Goal: Transaction & Acquisition: Purchase product/service

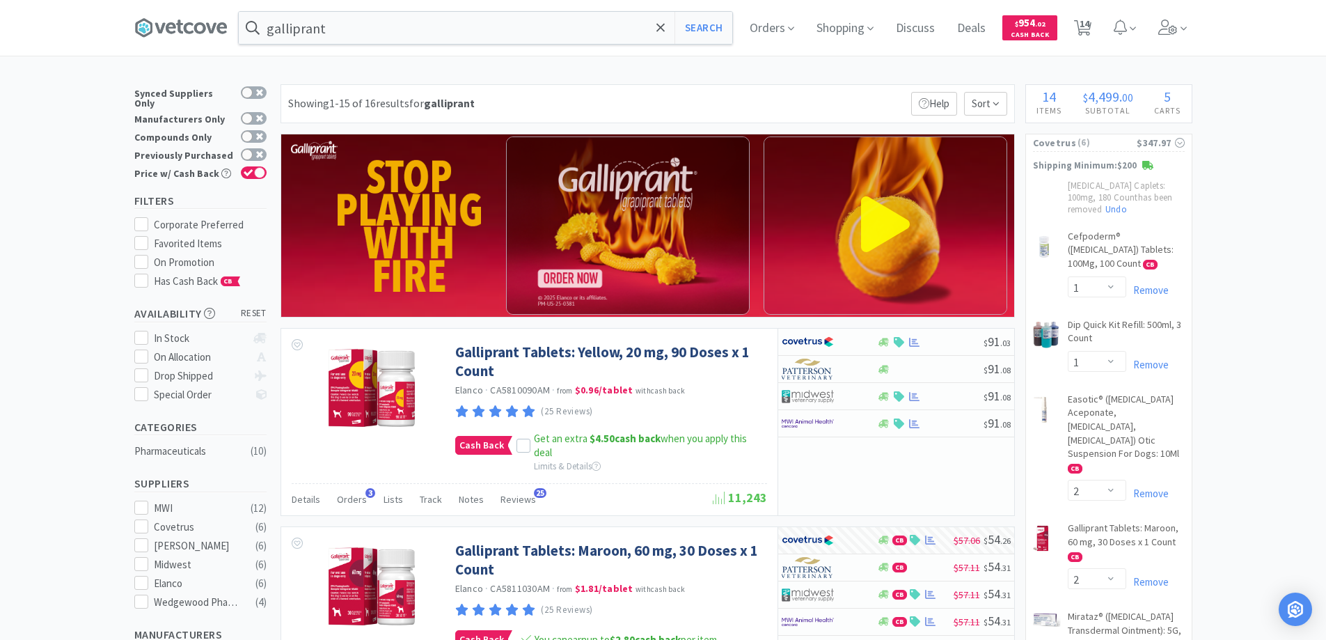
select select "1"
select select "2"
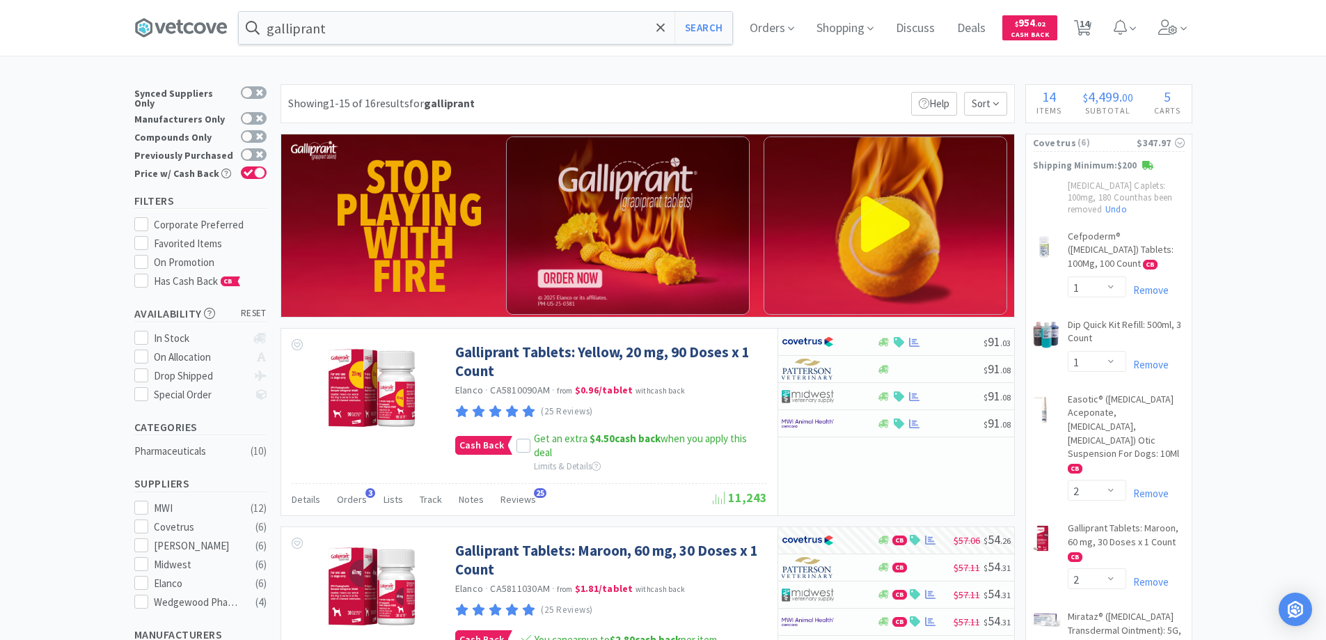
select select "3"
select select "1"
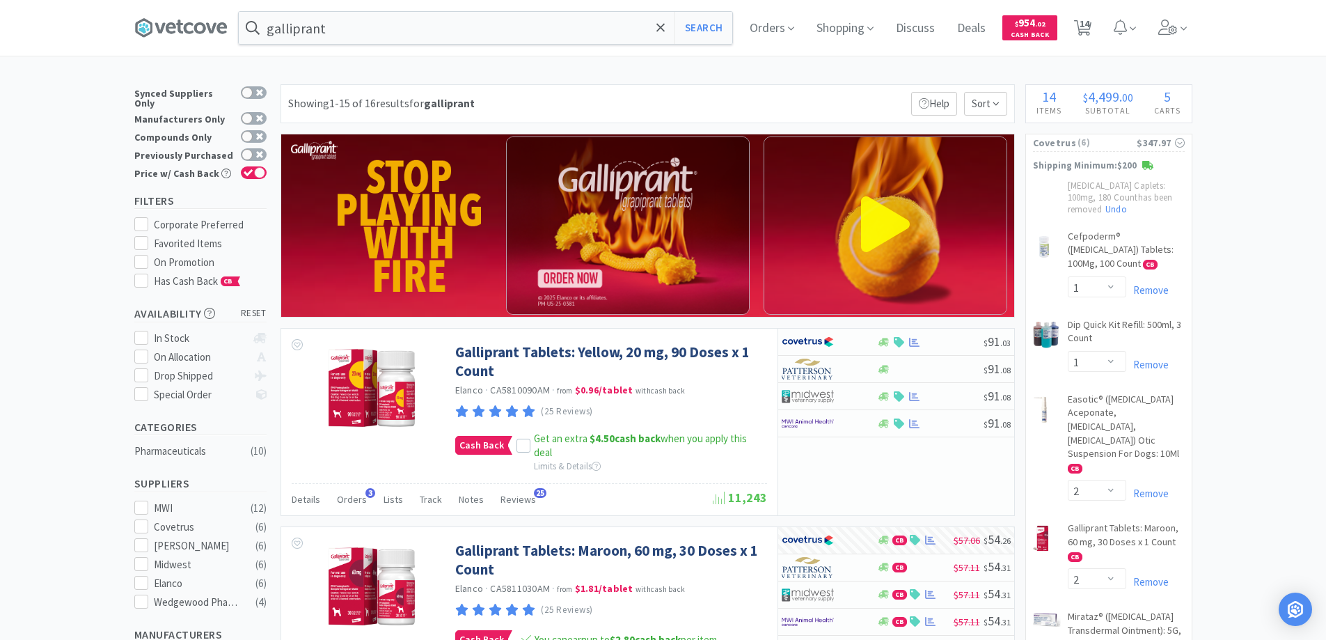
select select "1"
select select "3"
select select "10"
select select "1"
click at [663, 29] on icon at bounding box center [661, 27] width 8 height 8
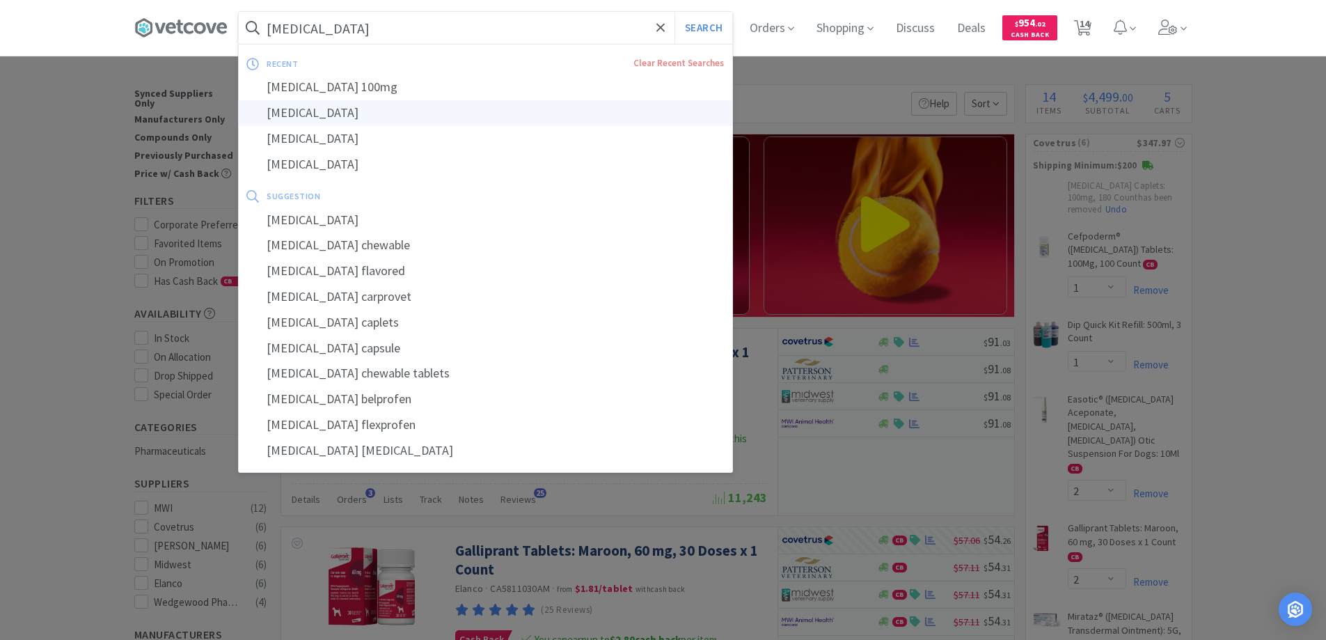
type input "[MEDICAL_DATA]"
click at [300, 115] on div "[MEDICAL_DATA]" at bounding box center [486, 113] width 494 height 26
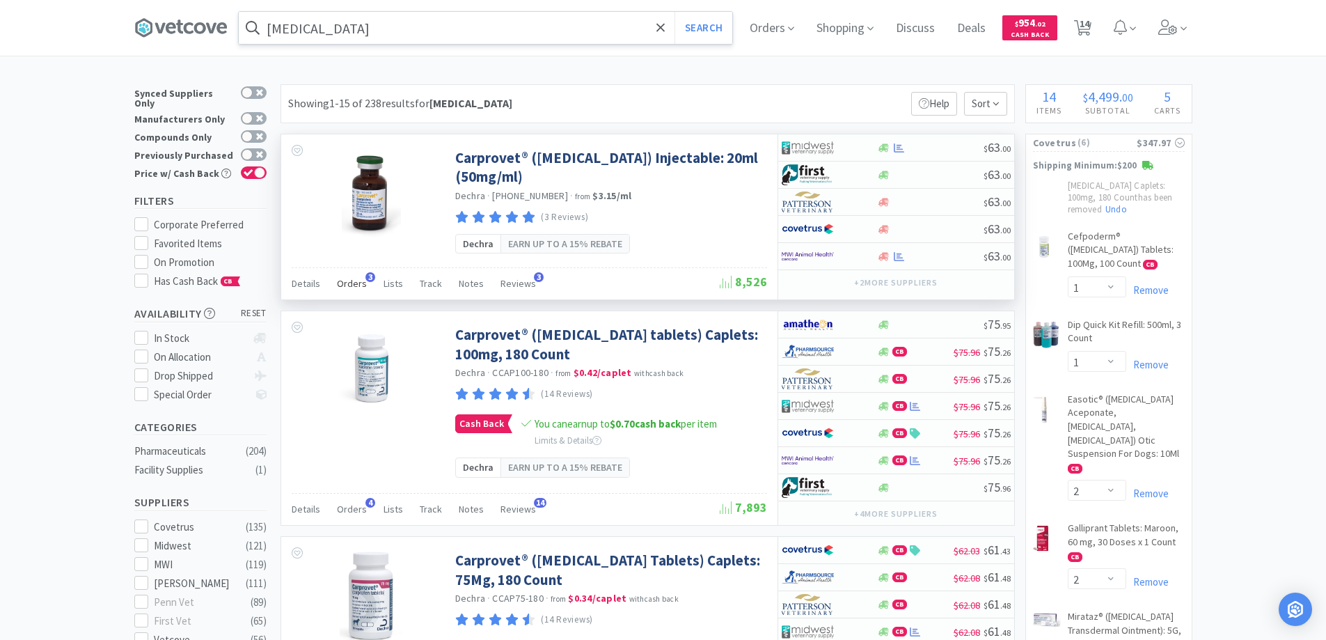
click at [367, 276] on span "3" at bounding box center [371, 277] width 10 height 10
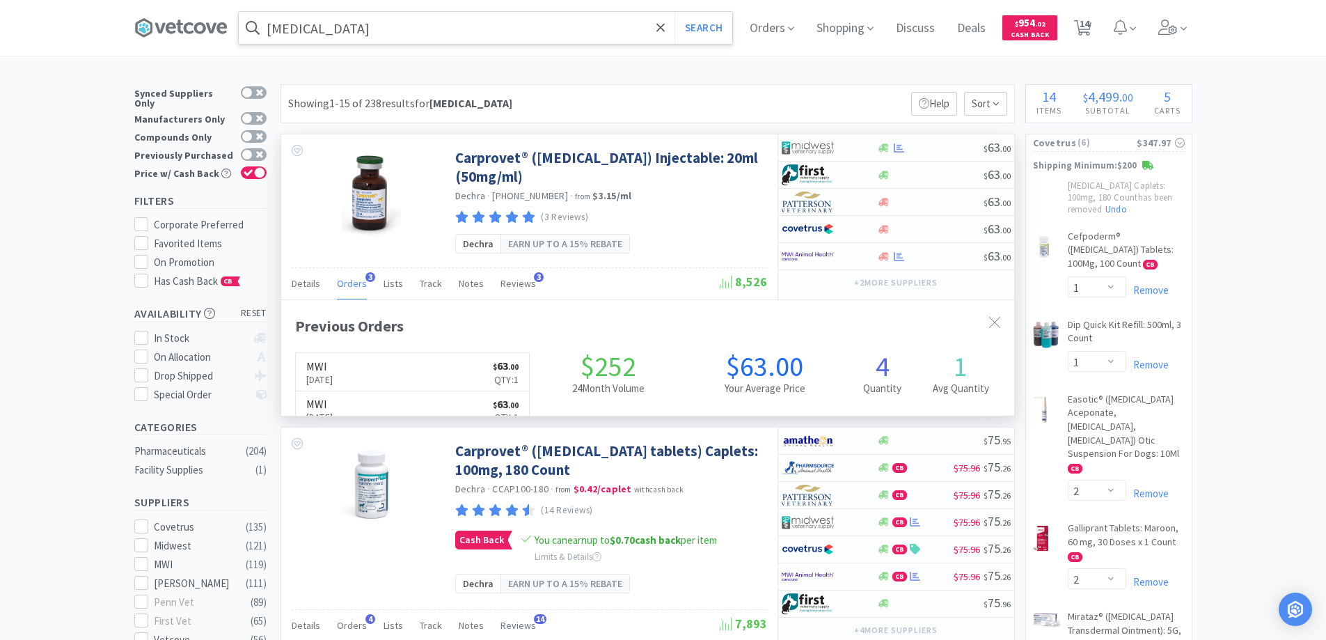
scroll to position [361, 733]
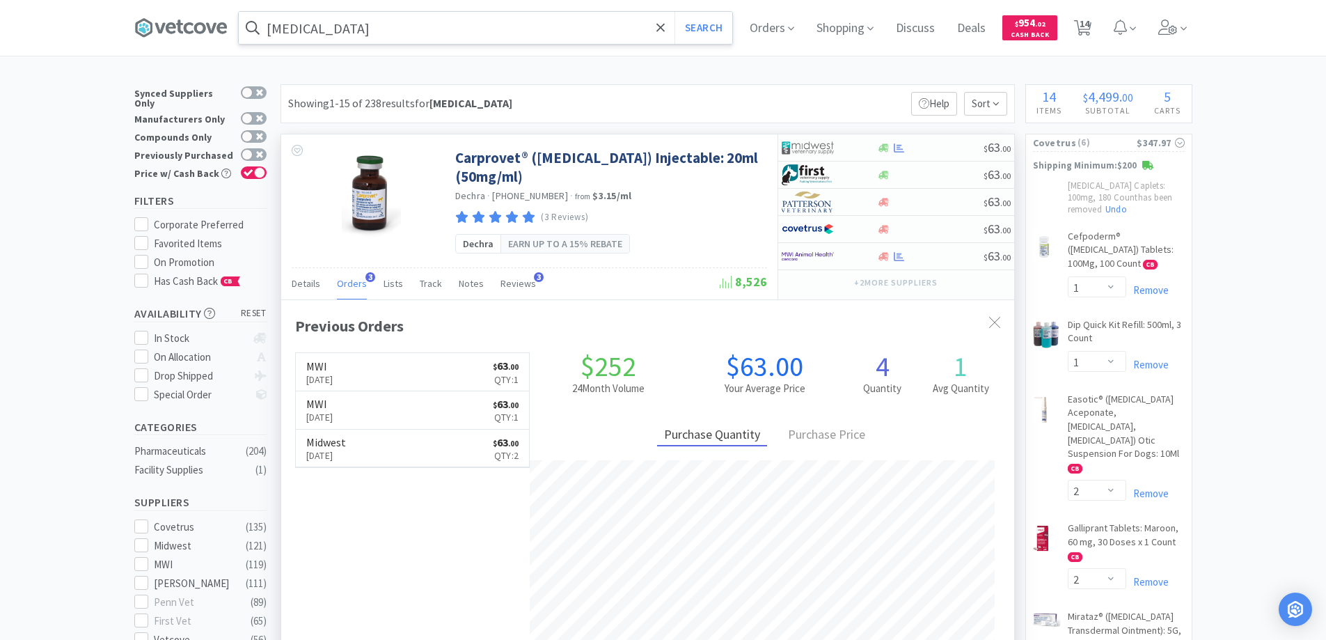
click at [367, 276] on span "3" at bounding box center [371, 277] width 10 height 10
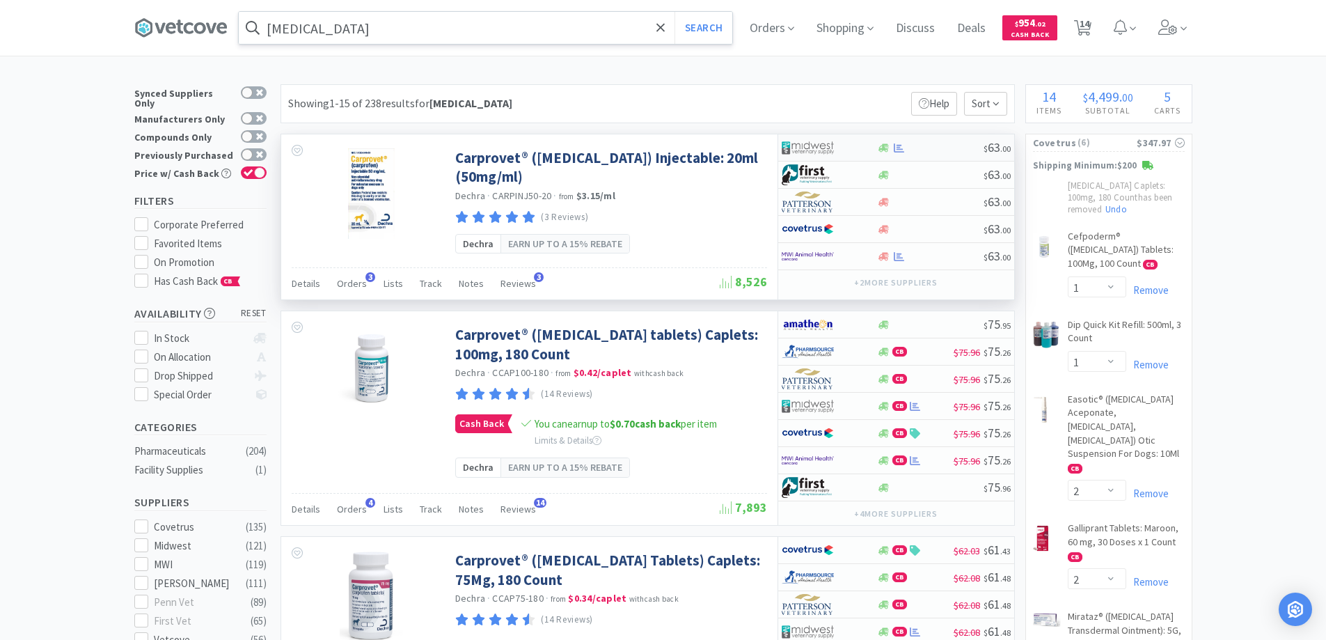
click at [847, 145] on div at bounding box center [820, 148] width 77 height 24
select select "1"
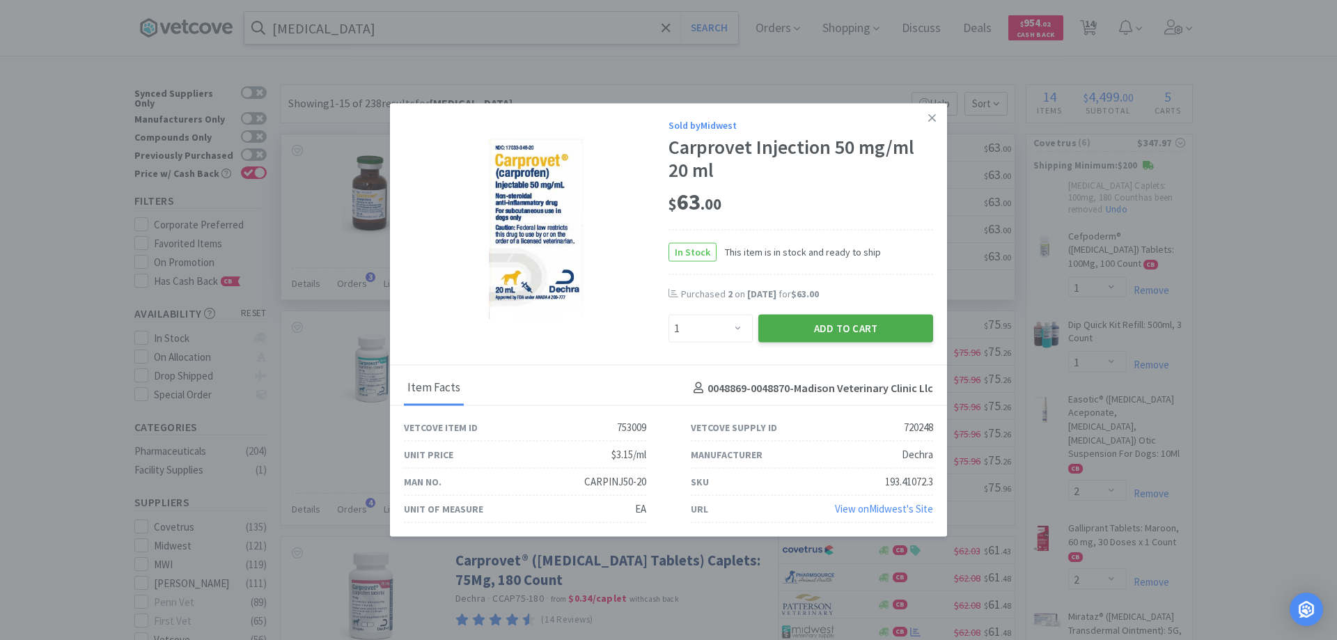
click at [824, 326] on button "Add to Cart" at bounding box center [845, 329] width 175 height 28
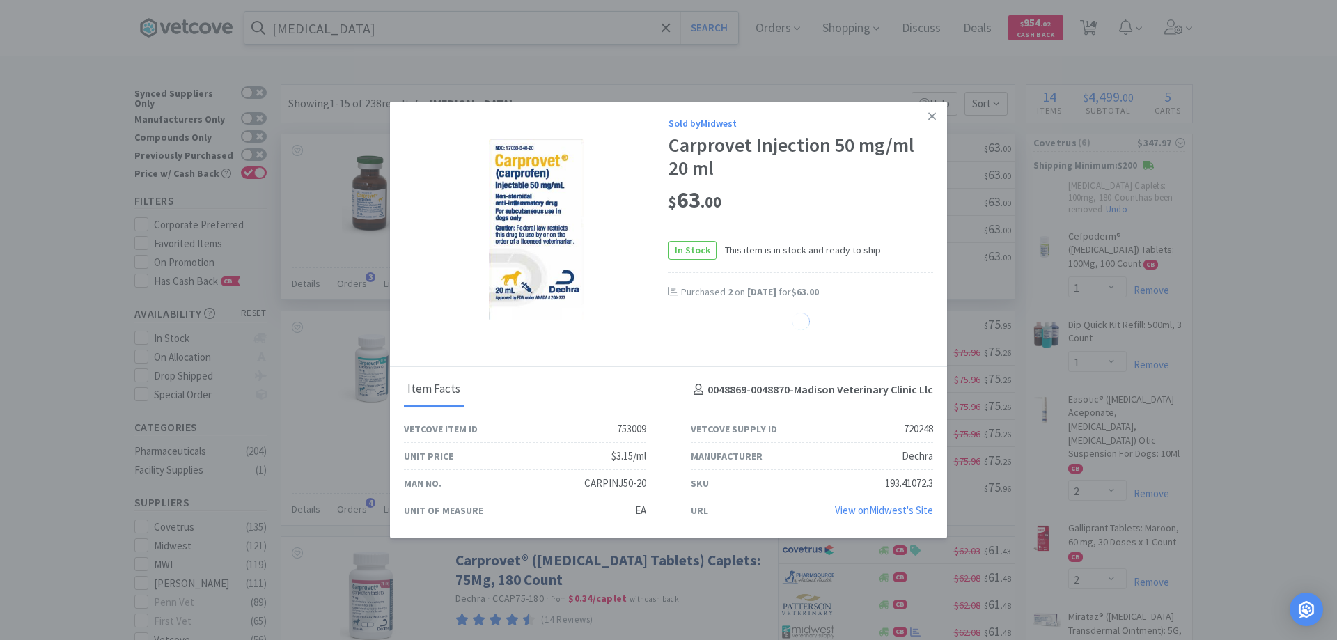
select select "1"
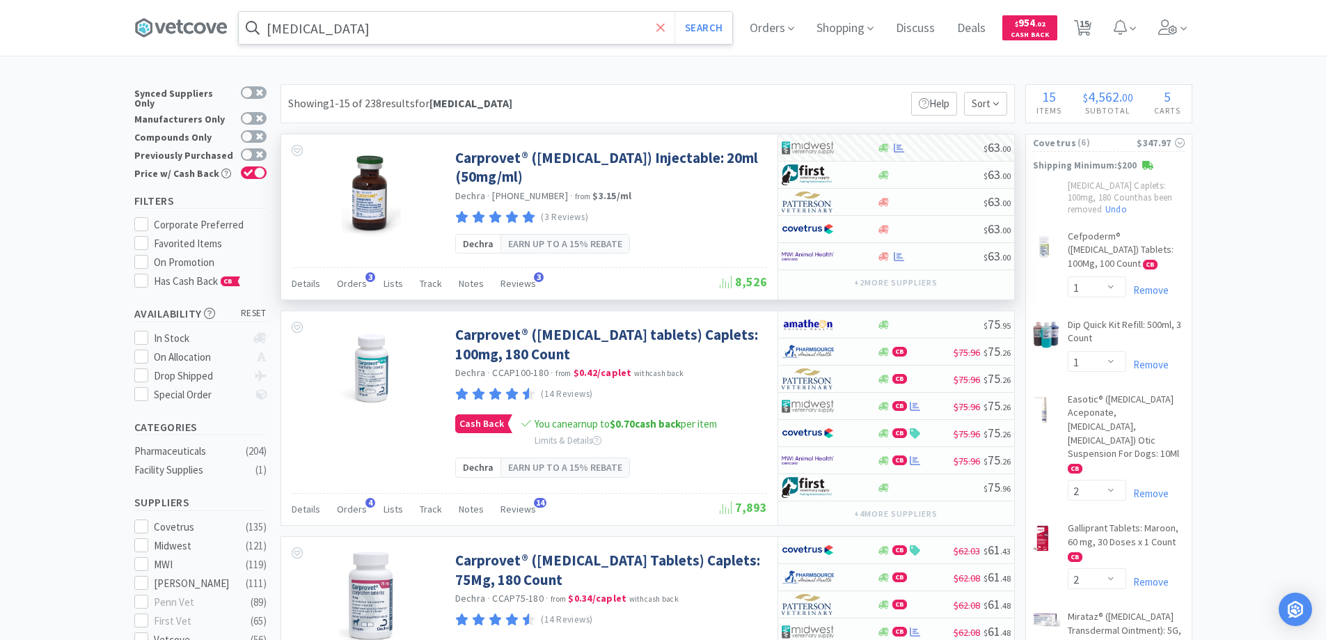
click at [662, 27] on icon at bounding box center [661, 28] width 9 height 14
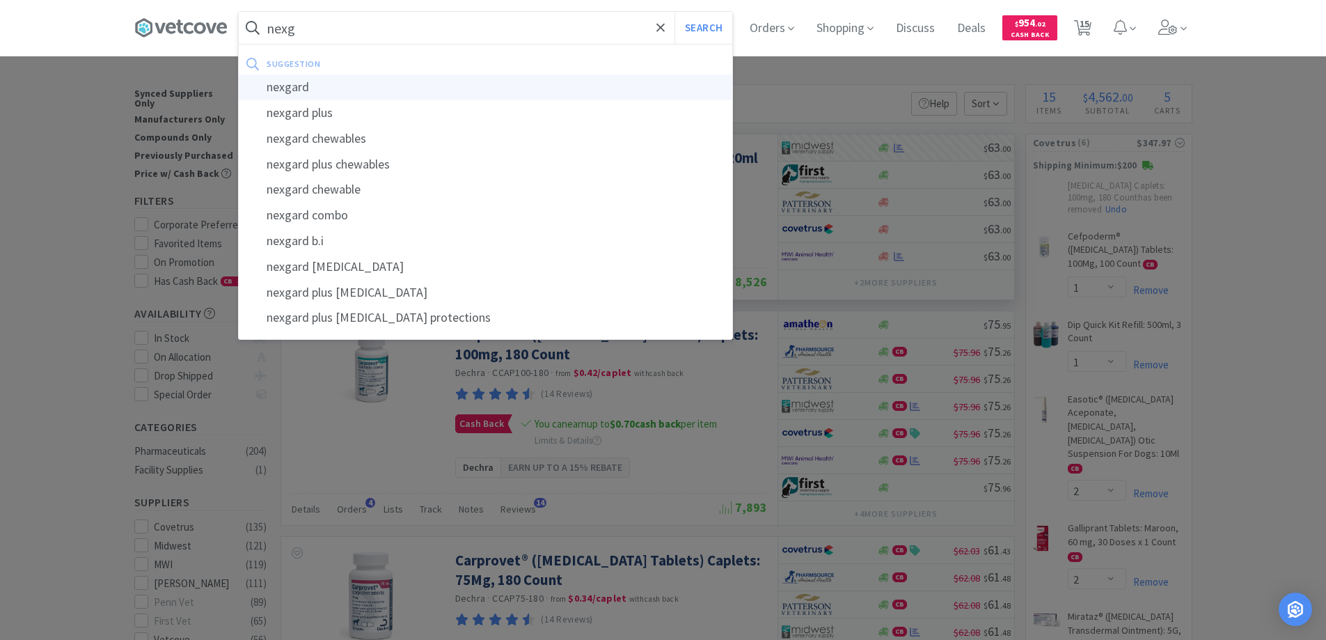
click at [302, 85] on div "nexgard" at bounding box center [486, 87] width 494 height 26
type input "nexgard"
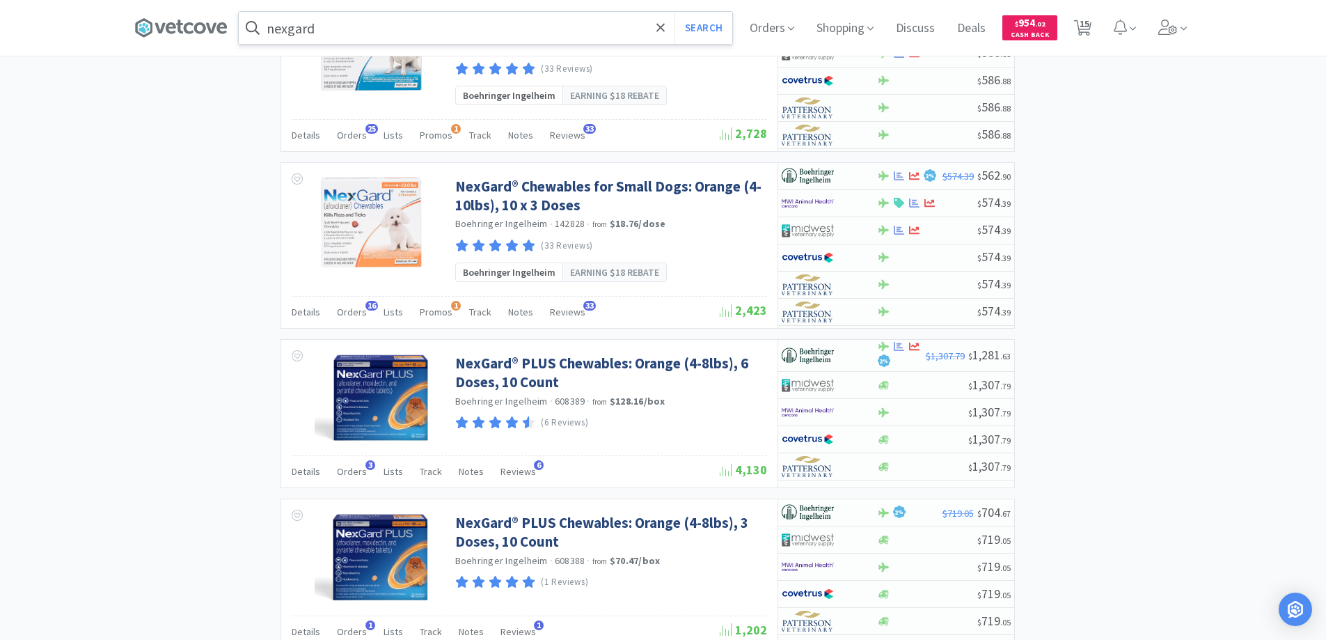
scroll to position [2158, 0]
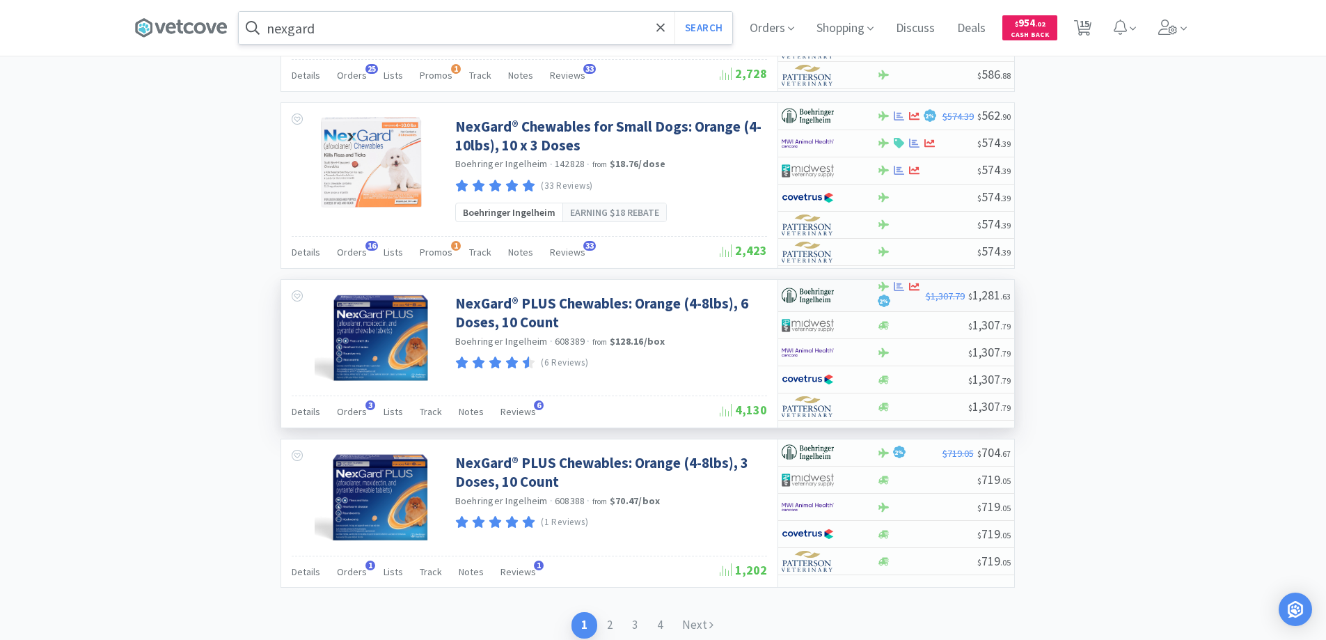
click at [846, 297] on div at bounding box center [820, 296] width 77 height 24
select select "1"
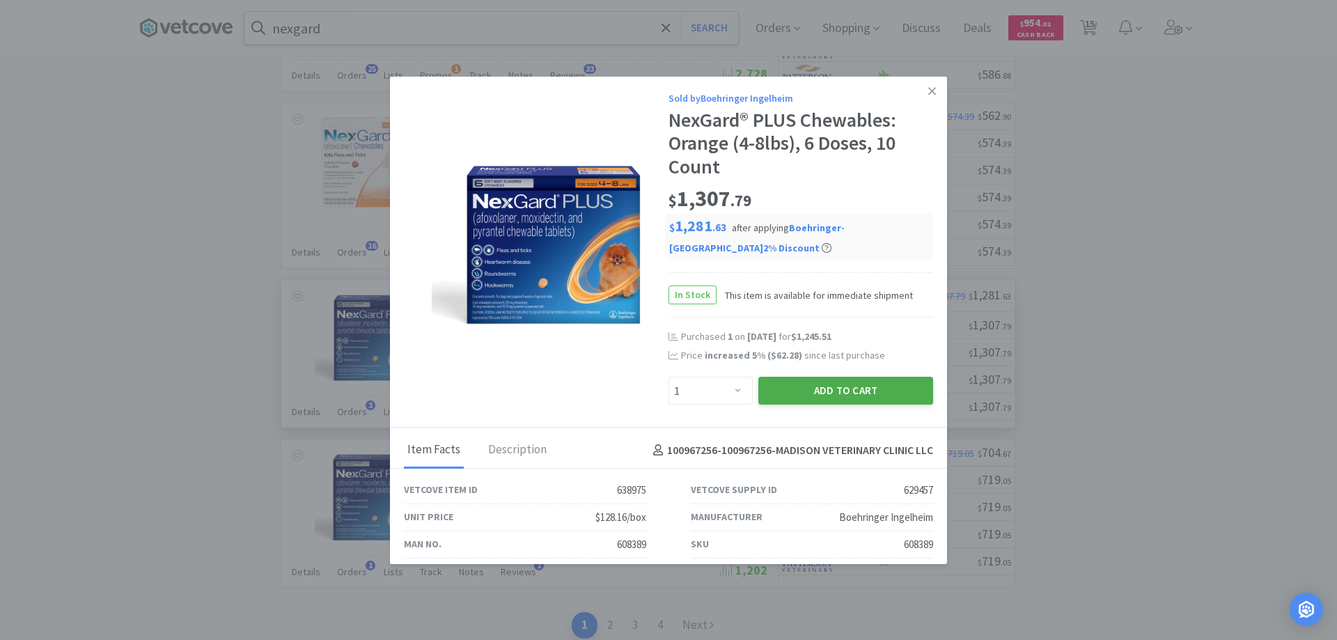
click at [822, 387] on button "Add to Cart" at bounding box center [845, 391] width 175 height 28
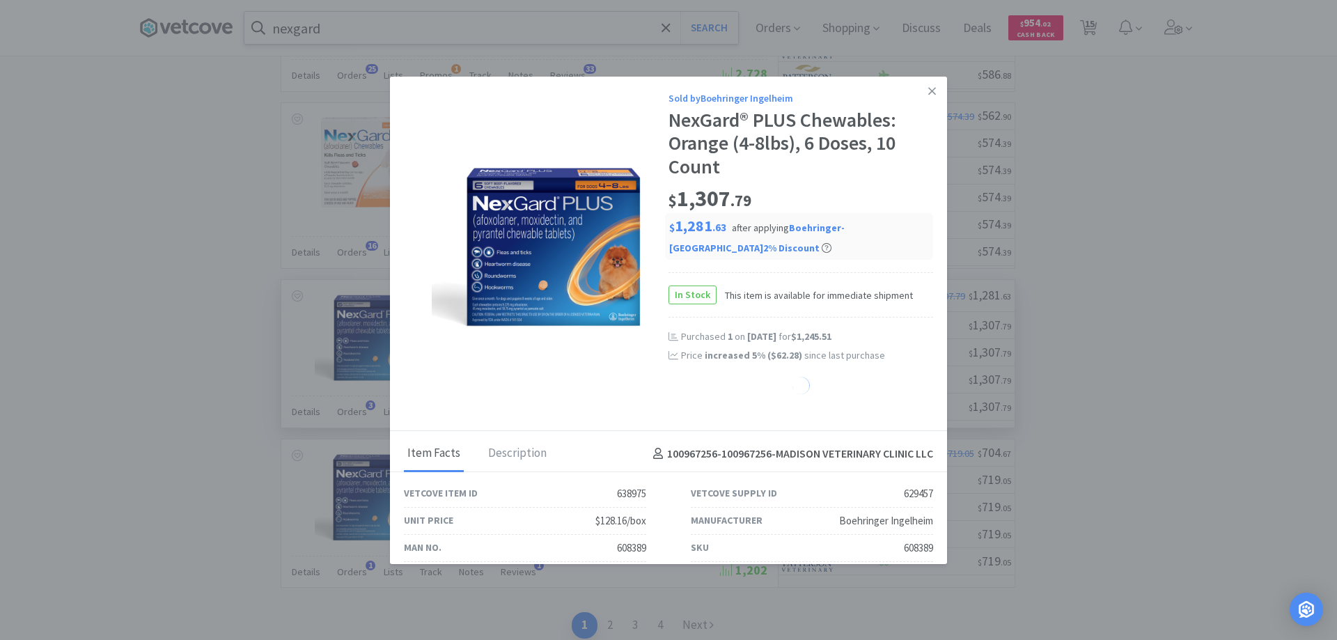
select select "1"
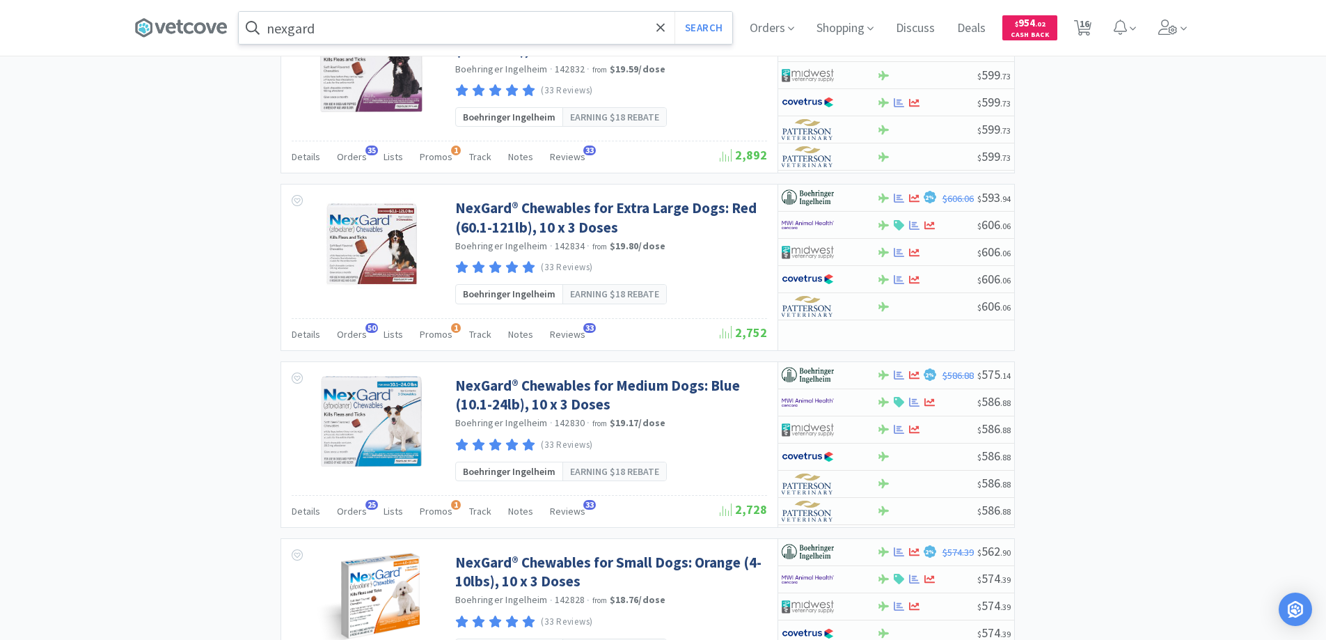
scroll to position [1671, 0]
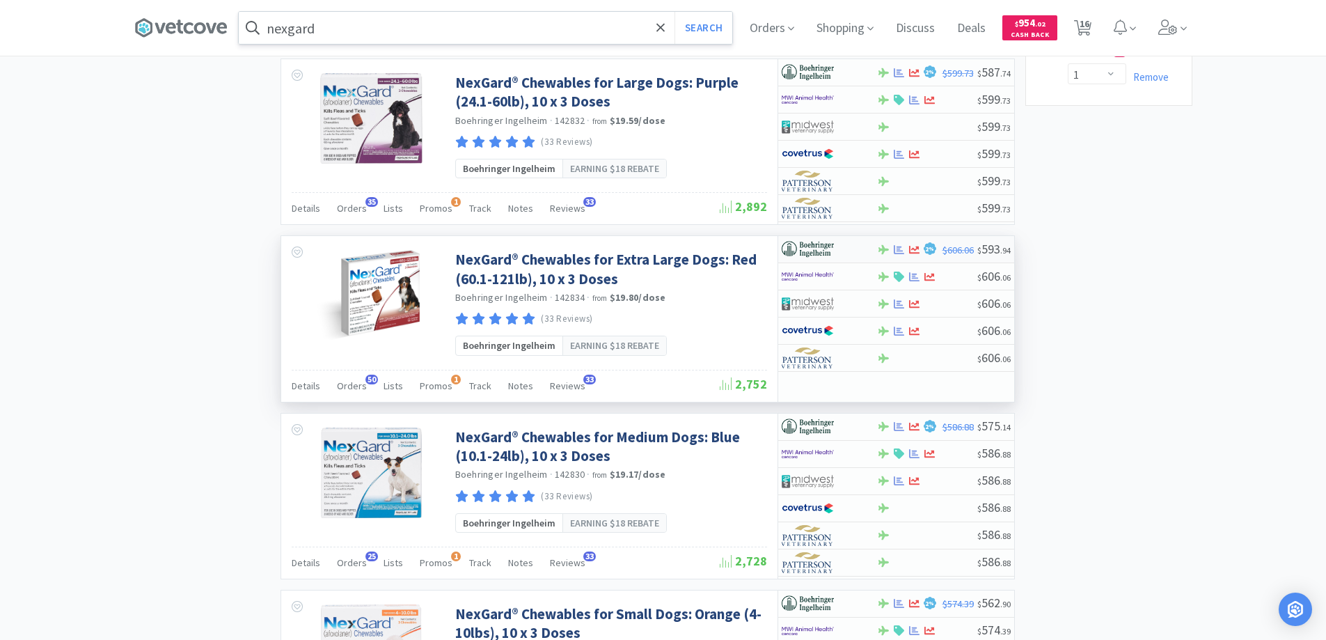
click at [846, 251] on div at bounding box center [820, 249] width 77 height 24
select select "1"
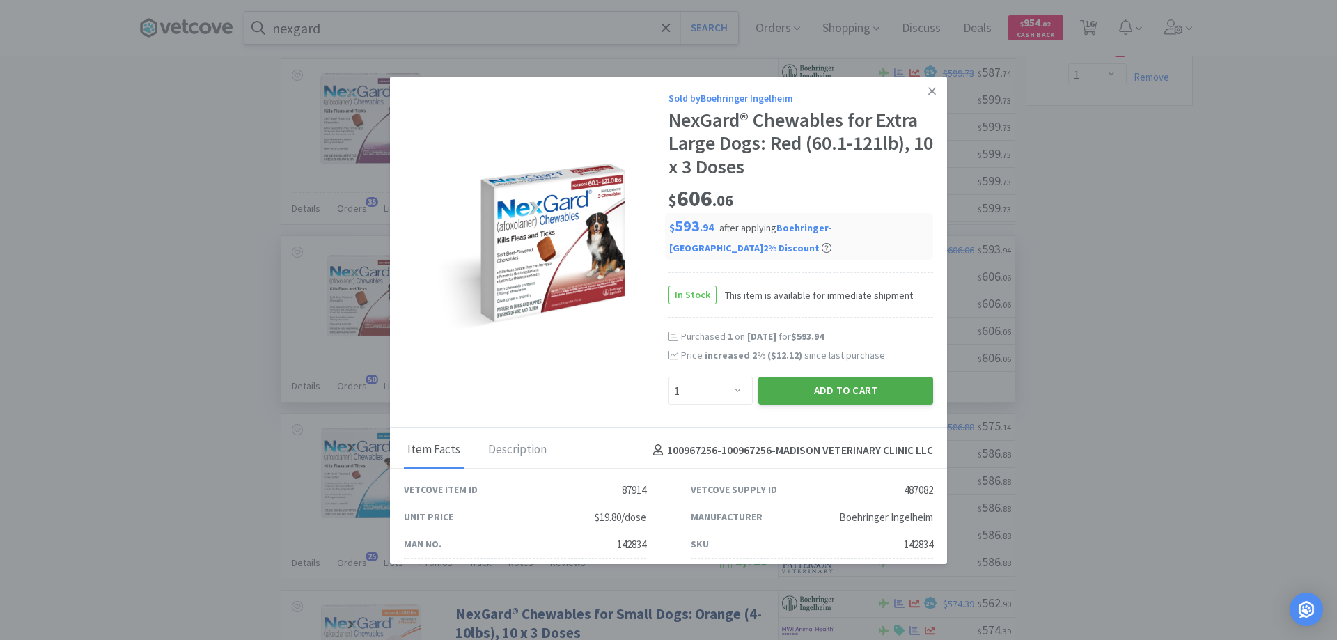
click at [815, 393] on button "Add to Cart" at bounding box center [845, 391] width 175 height 28
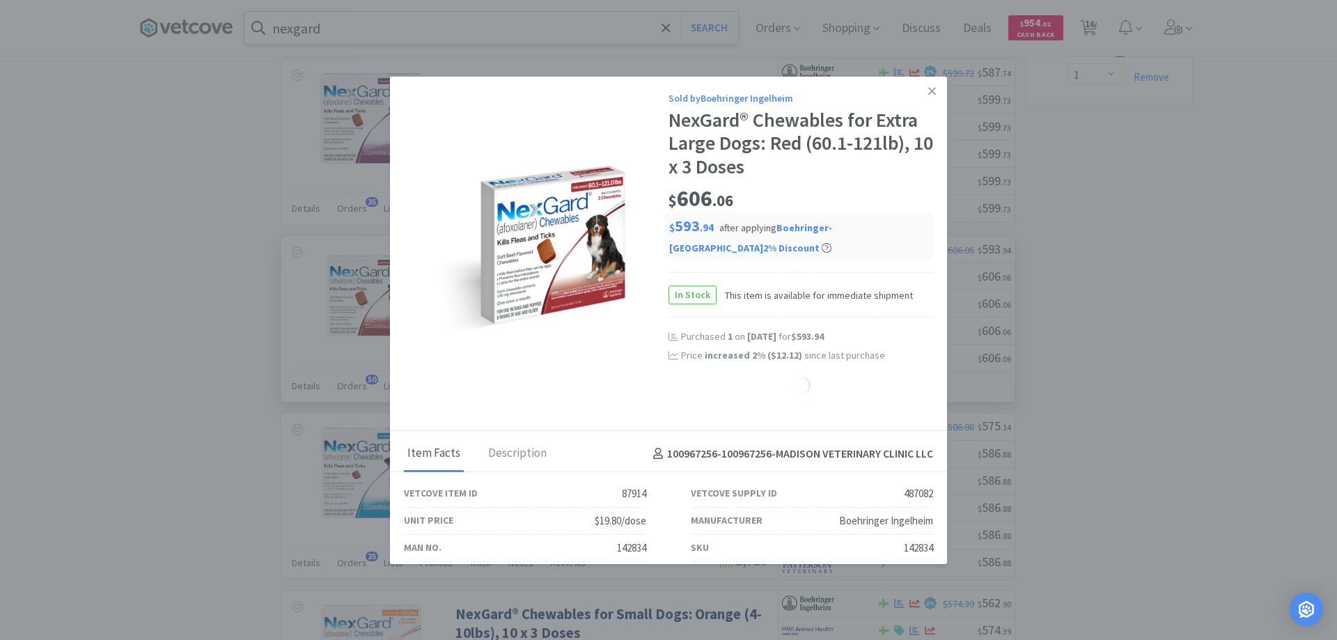
select select "1"
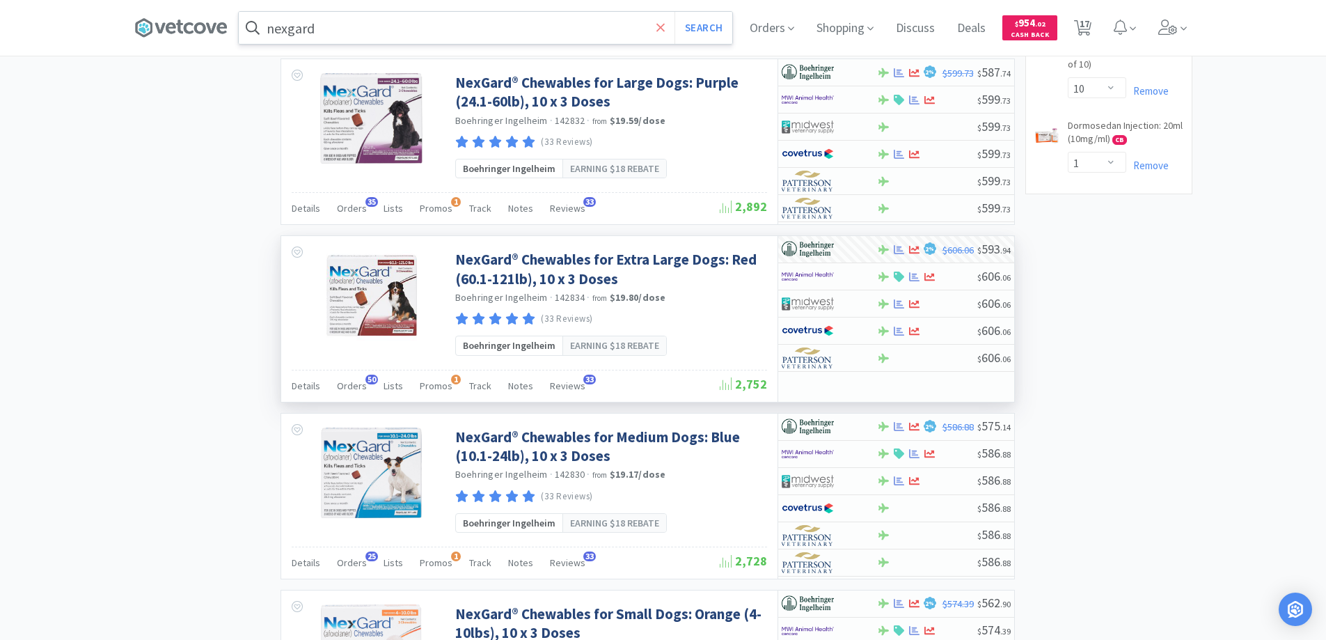
click at [666, 24] on icon at bounding box center [661, 28] width 9 height 14
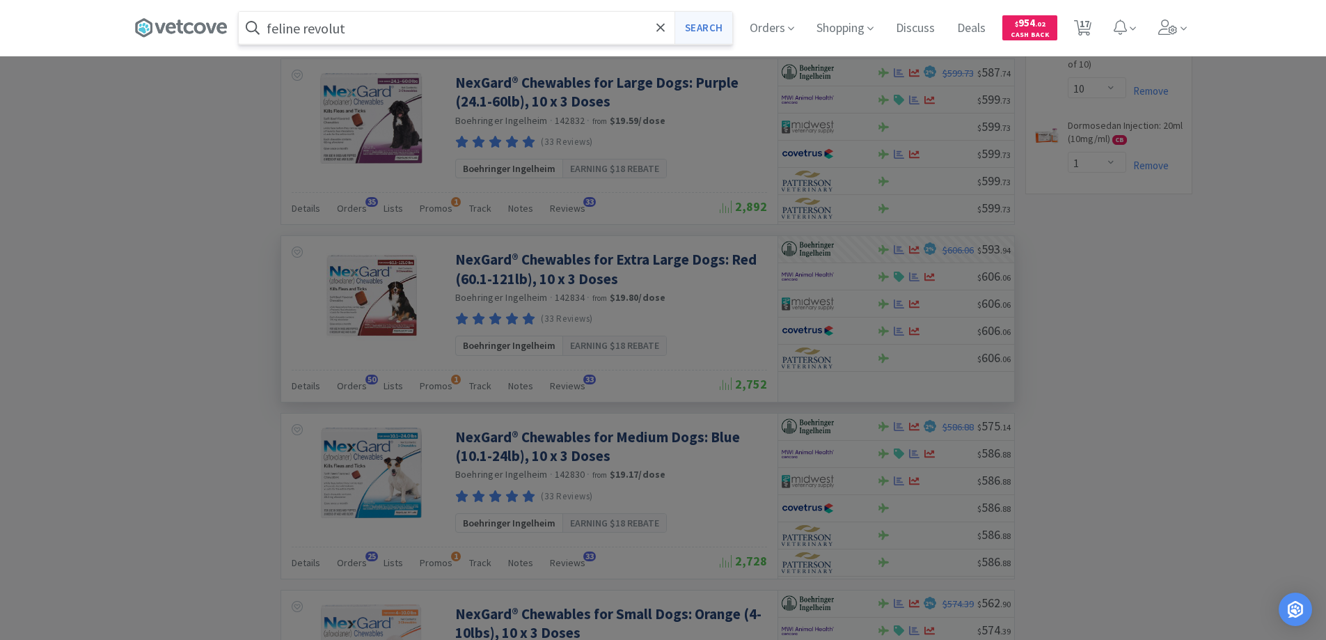
type input "feline revolut"
click at [703, 27] on button "Search" at bounding box center [704, 28] width 58 height 32
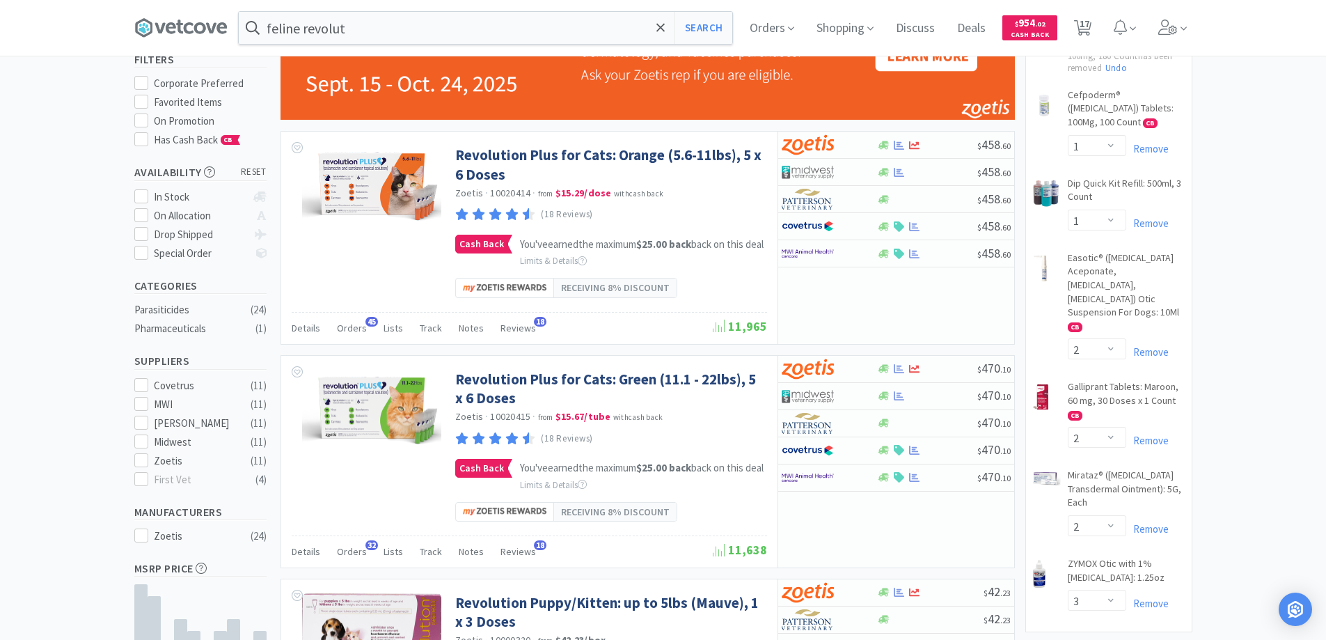
scroll to position [139, 0]
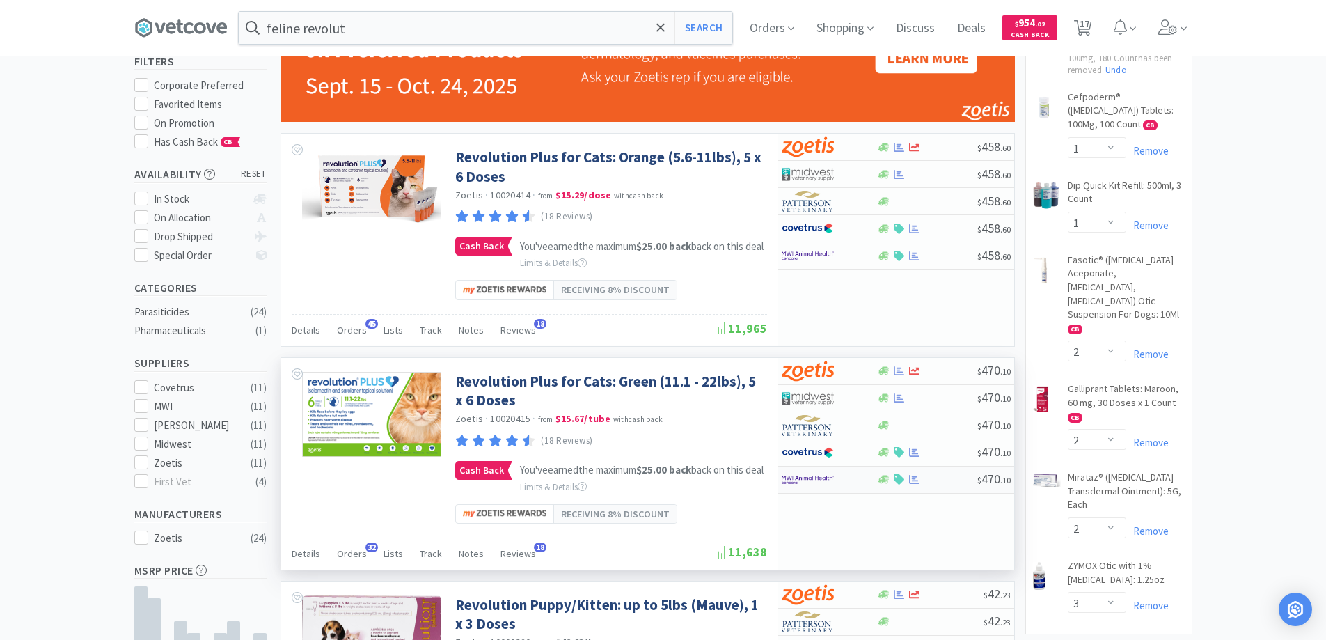
click at [855, 485] on div at bounding box center [820, 480] width 77 height 24
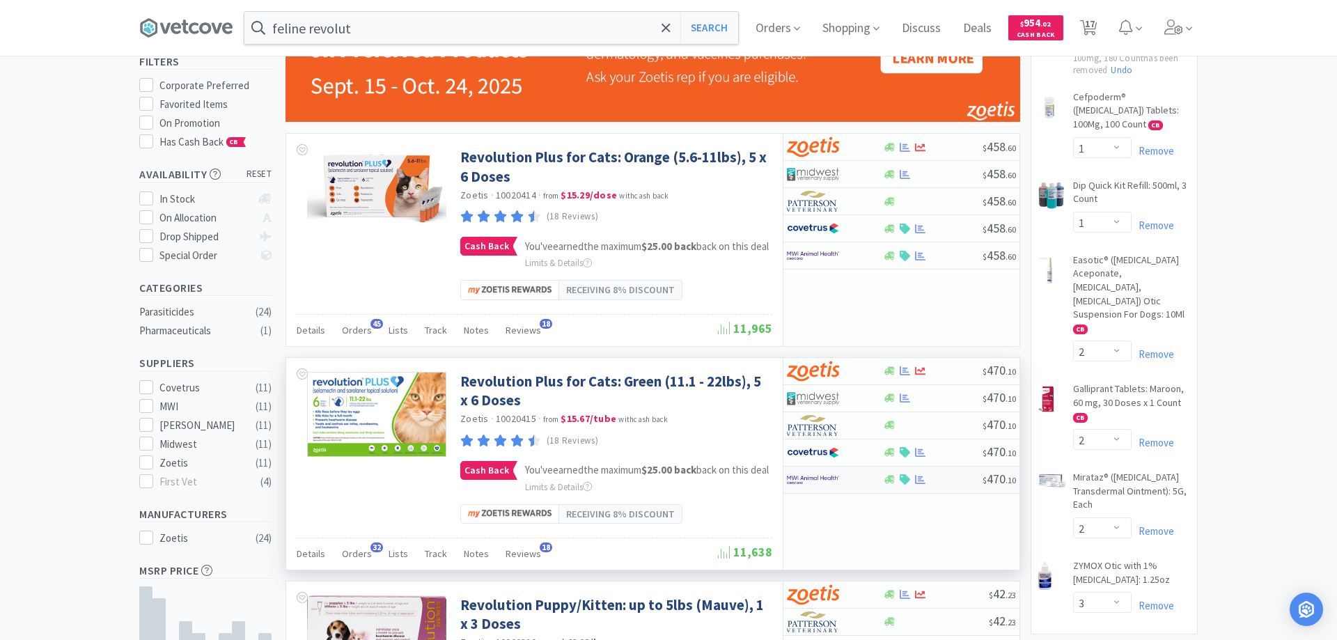
select select "5"
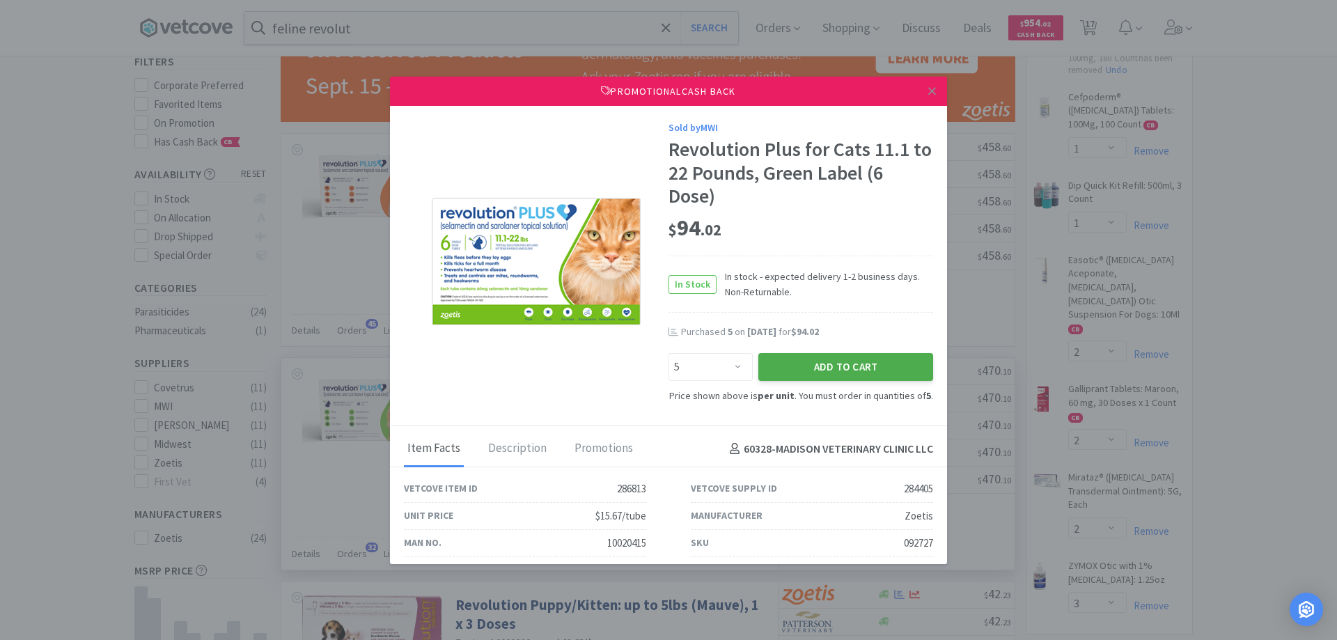
click at [818, 363] on button "Add to Cart" at bounding box center [845, 367] width 175 height 28
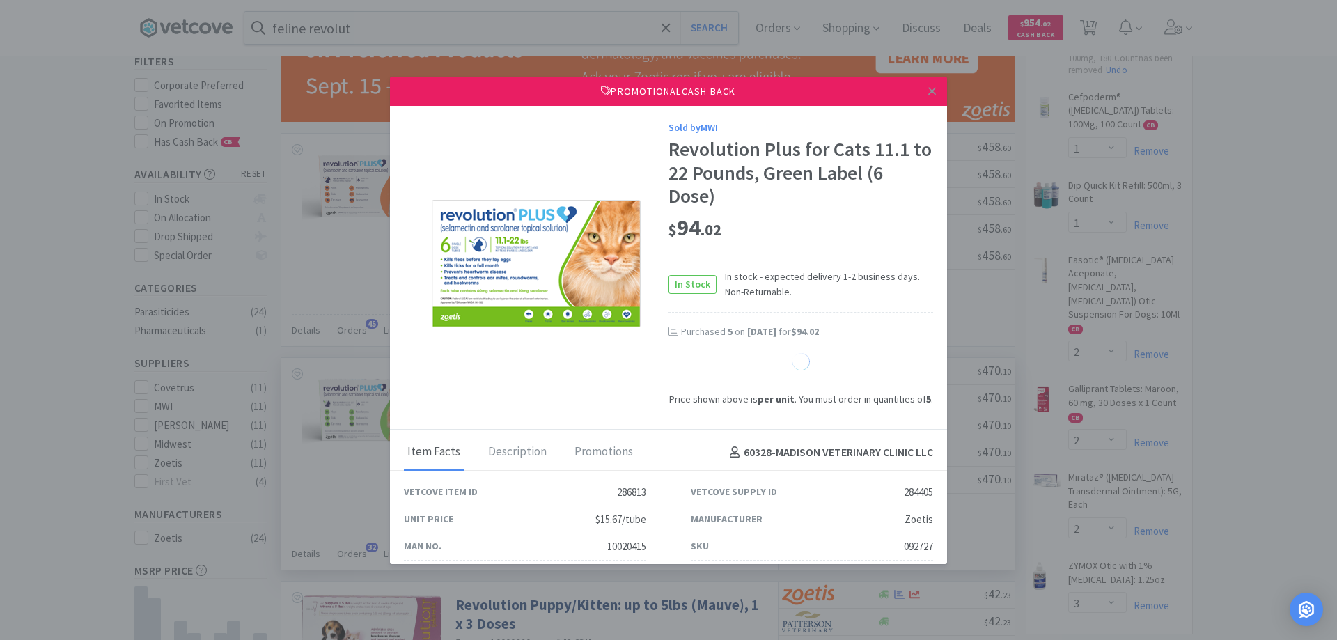
select select "1"
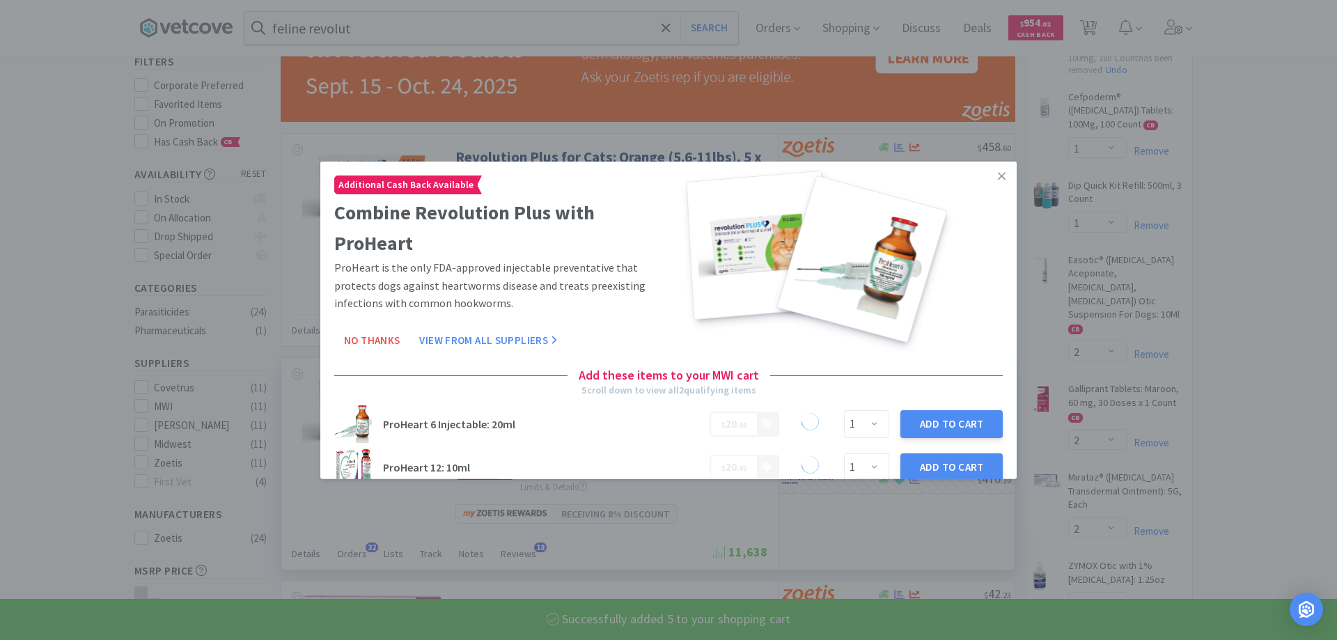
select select "5"
select select "1"
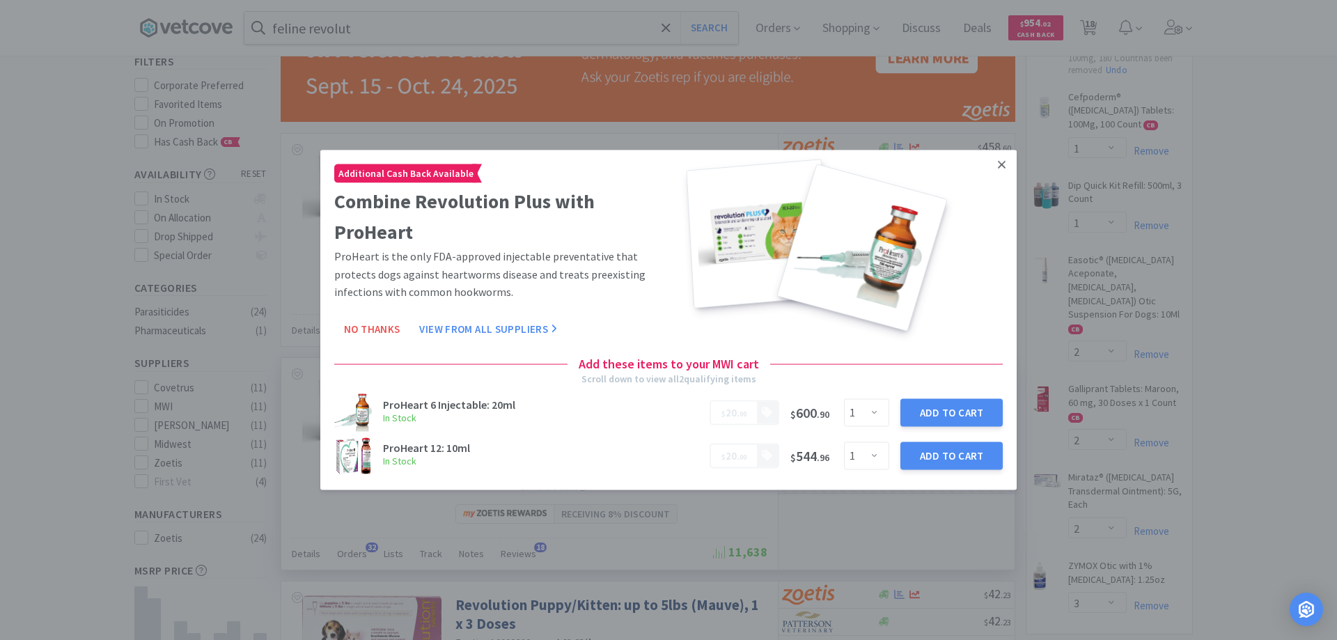
click at [1002, 163] on icon at bounding box center [1002, 164] width 8 height 13
